Goal: Find specific page/section: Find specific page/section

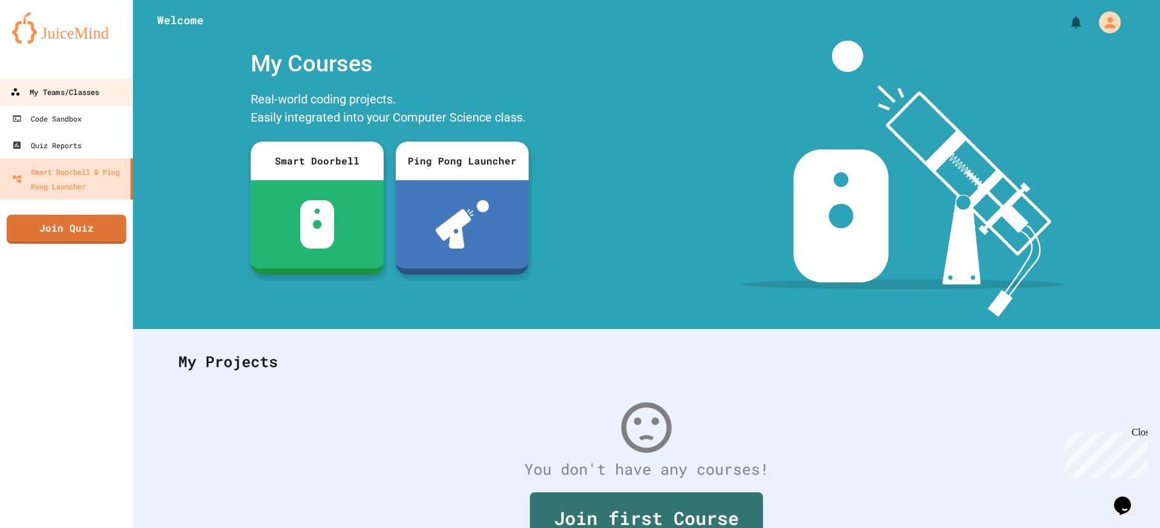
click at [98, 97] on div "My Teams/Classes" at bounding box center [54, 92] width 89 height 15
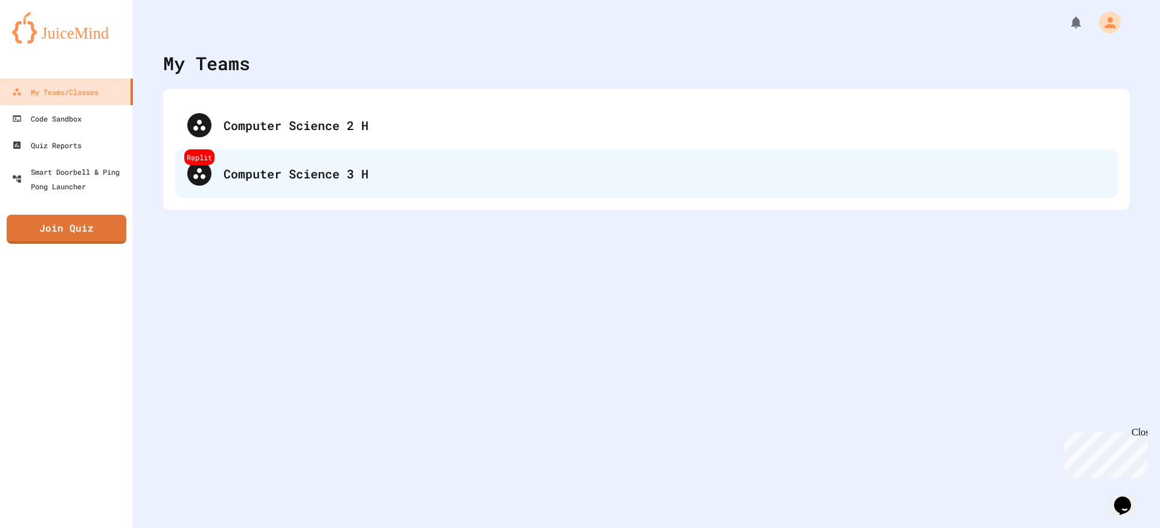
click at [369, 169] on div "Computer Science 3 H" at bounding box center [665, 173] width 882 height 18
